Goal: Task Accomplishment & Management: Use online tool/utility

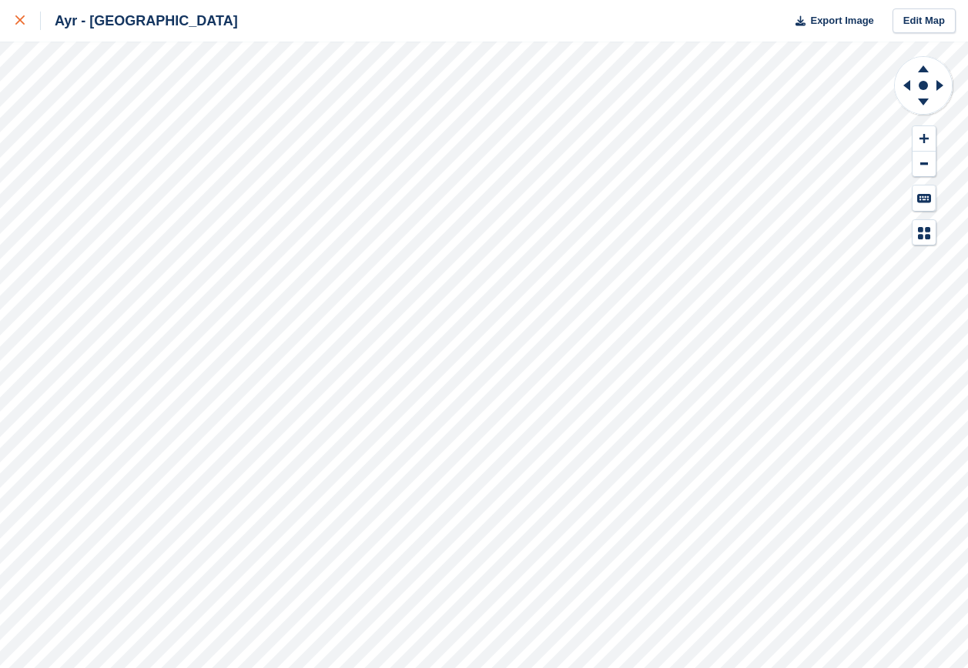
click at [24, 22] on icon at bounding box center [19, 19] width 9 height 9
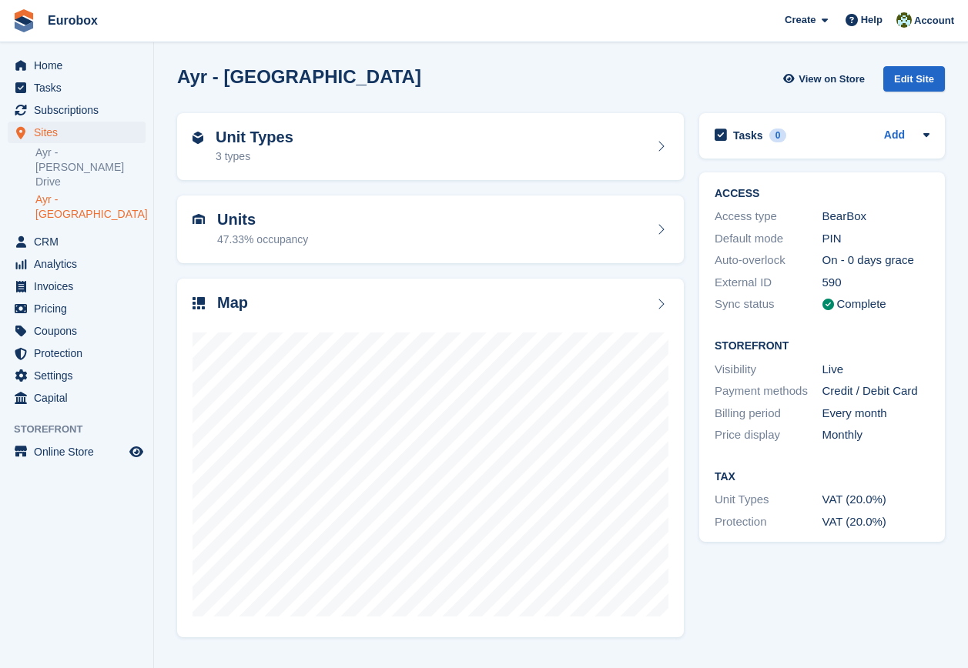
drag, startPoint x: 733, startPoint y: 133, endPoint x: 871, endPoint y: 296, distance: 213.1
click at [871, 296] on div "Tasks 0 Add No tasks related to Ayr - Holmston Road ACCESS Access type BearBox …" at bounding box center [821, 374] width 261 height 539
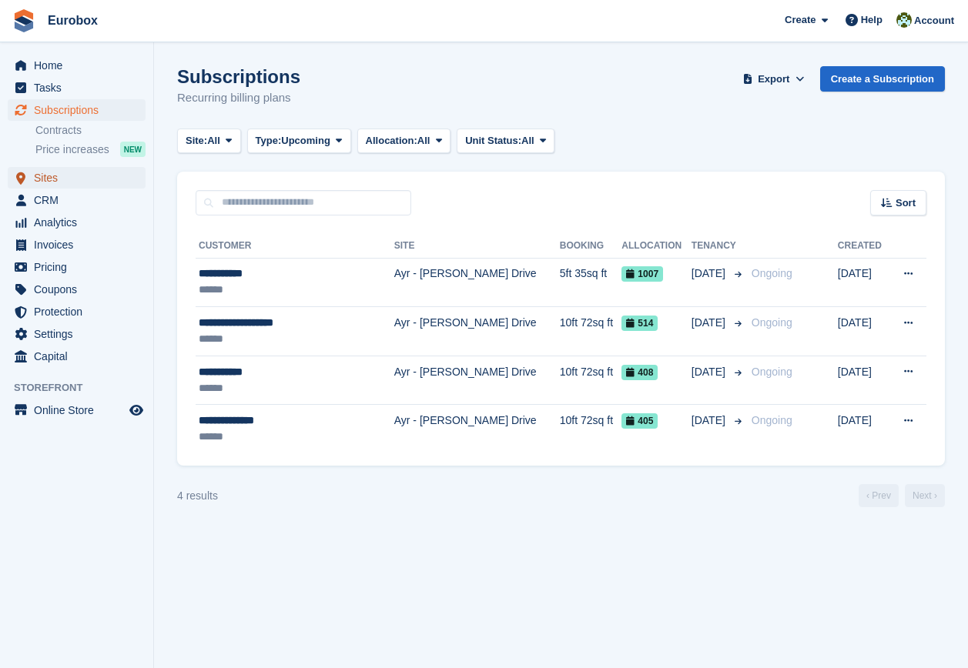
click at [52, 178] on span "Sites" at bounding box center [80, 178] width 92 height 22
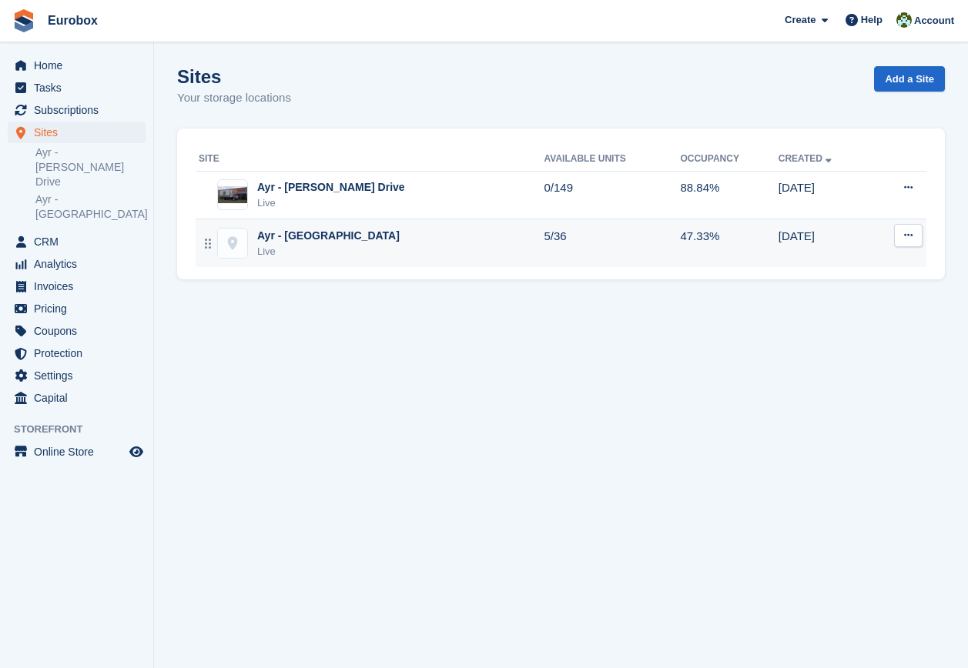
click at [351, 237] on div "Ayr - [GEOGRAPHIC_DATA]" at bounding box center [328, 236] width 142 height 16
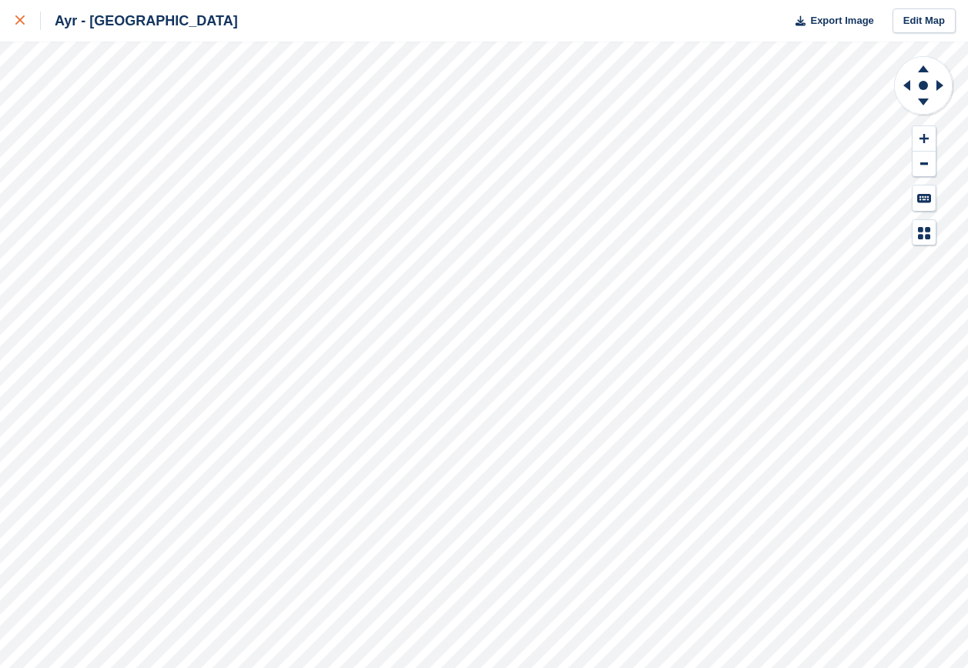
click at [17, 20] on icon at bounding box center [19, 19] width 9 height 9
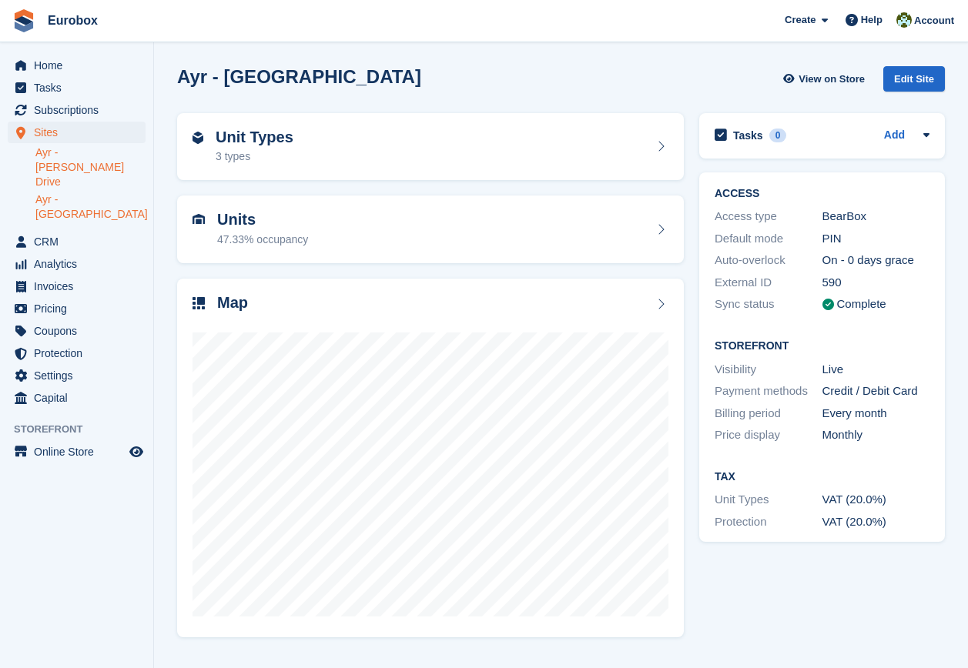
click at [98, 146] on link "Ayr - [PERSON_NAME] Drive" at bounding box center [90, 168] width 110 height 44
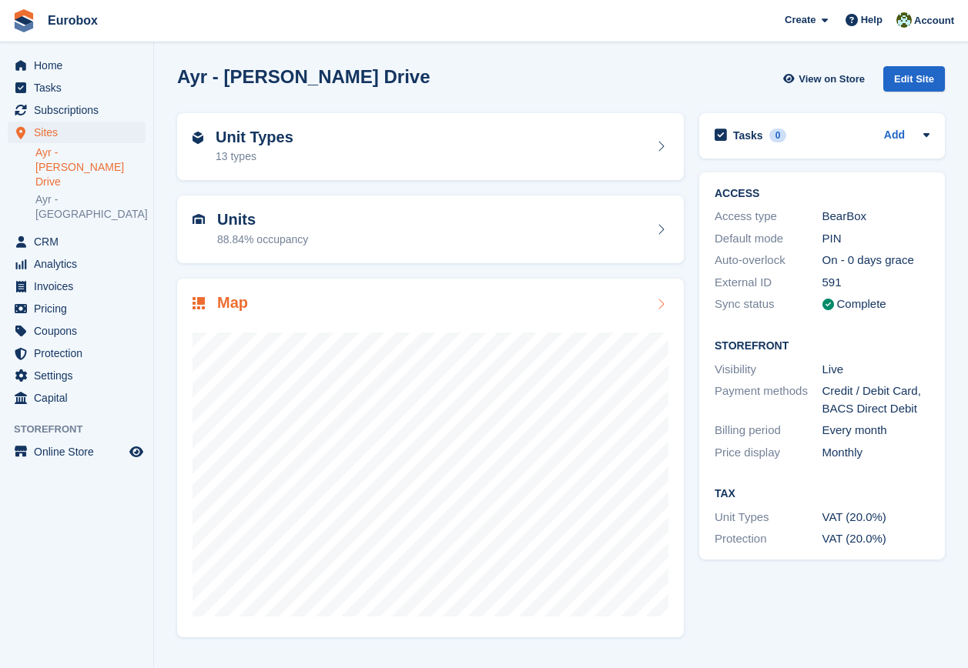
click at [661, 305] on icon at bounding box center [660, 304] width 15 height 12
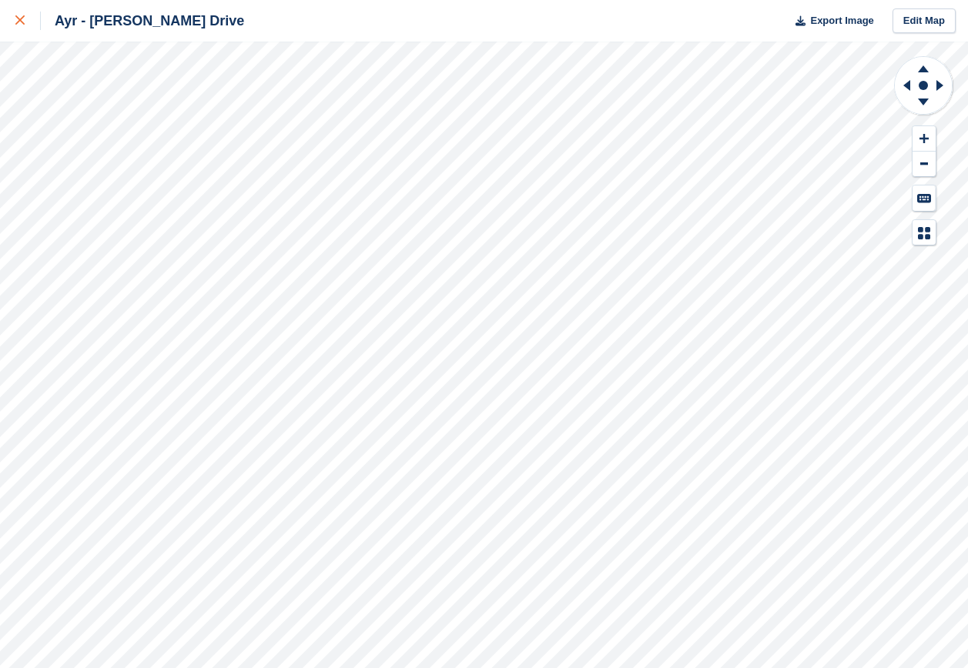
click at [21, 20] on icon at bounding box center [19, 19] width 9 height 9
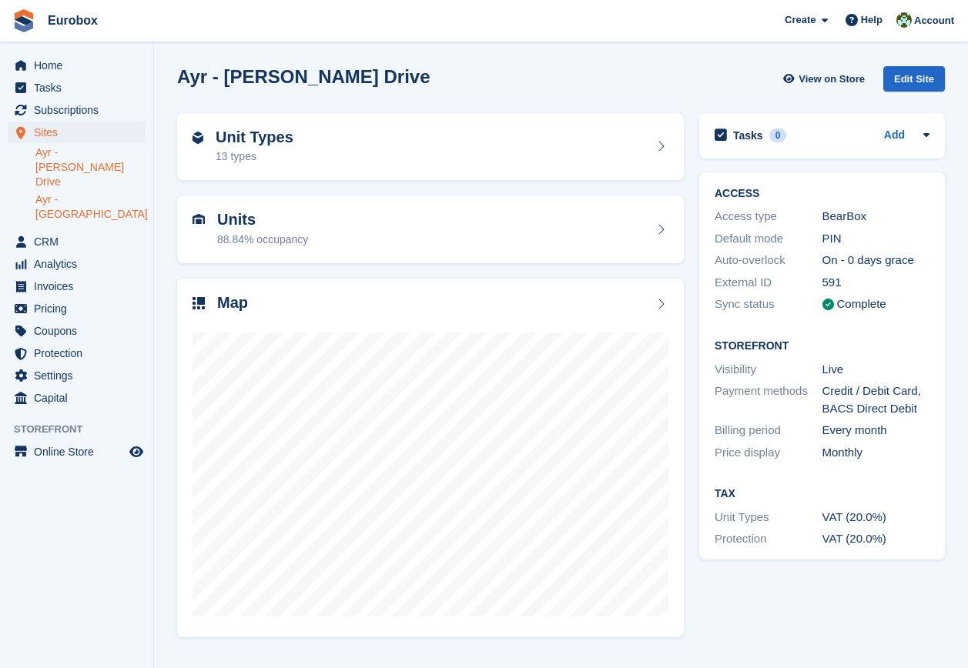
click at [117, 193] on link "Ayr - [GEOGRAPHIC_DATA]" at bounding box center [90, 207] width 110 height 29
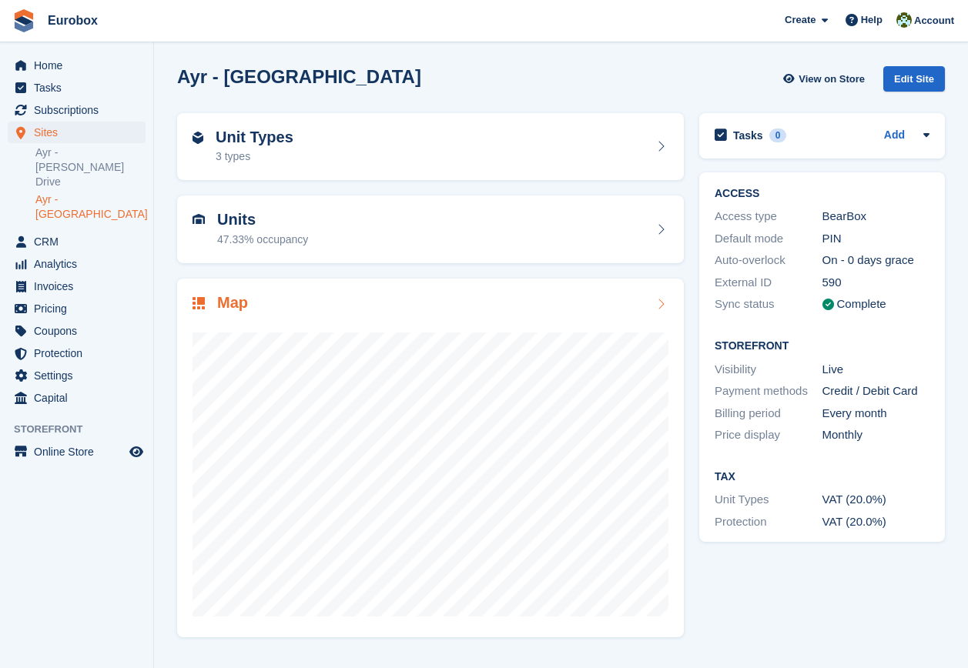
click at [657, 303] on icon at bounding box center [660, 304] width 15 height 12
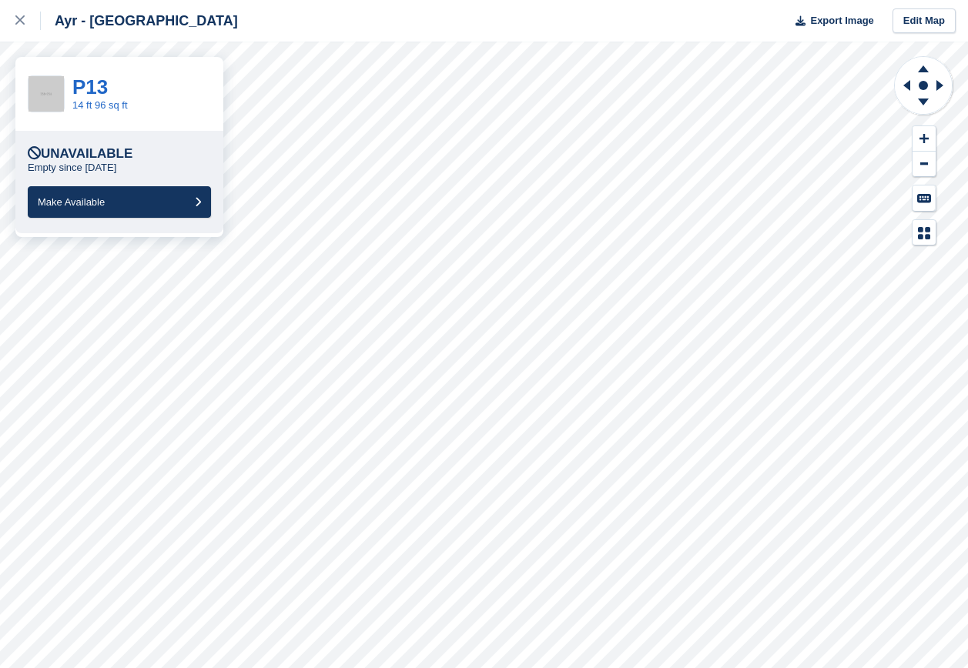
click at [109, 89] on div "P13" at bounding box center [99, 87] width 55 height 20
click at [82, 88] on link "P13" at bounding box center [89, 86] width 35 height 23
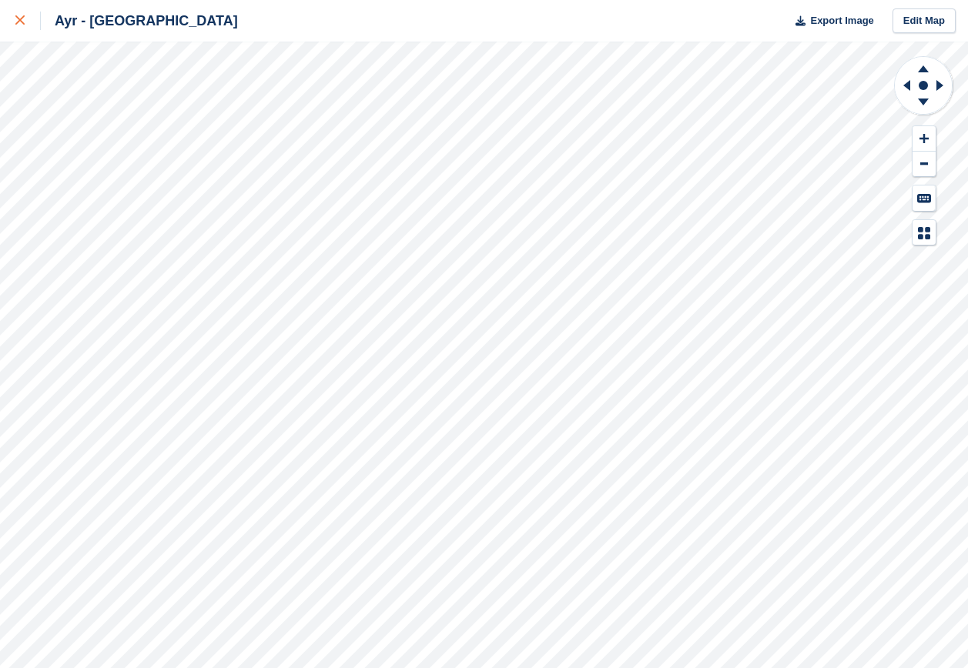
click at [20, 20] on icon at bounding box center [19, 19] width 9 height 9
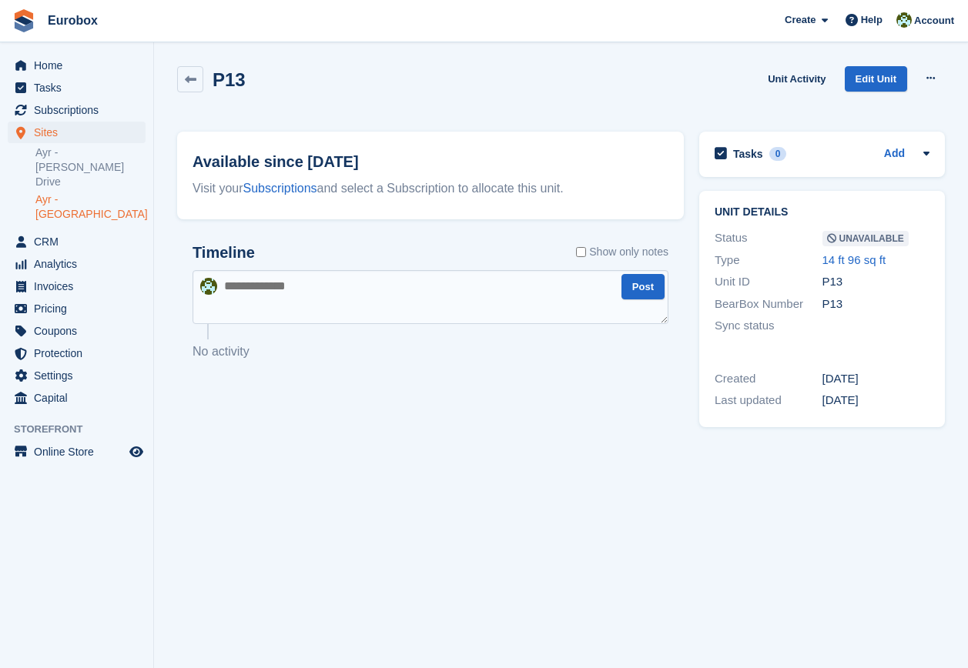
drag, startPoint x: 246, startPoint y: 283, endPoint x: 466, endPoint y: 284, distance: 219.5
click at [261, 284] on textarea at bounding box center [431, 297] width 476 height 54
type textarea "**********"
click at [649, 286] on button "Post" at bounding box center [642, 286] width 43 height 25
